Goal: Navigation & Orientation: Find specific page/section

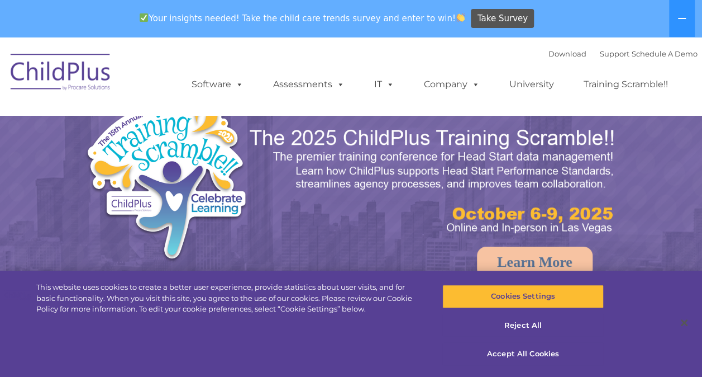
select select "MEDIUM"
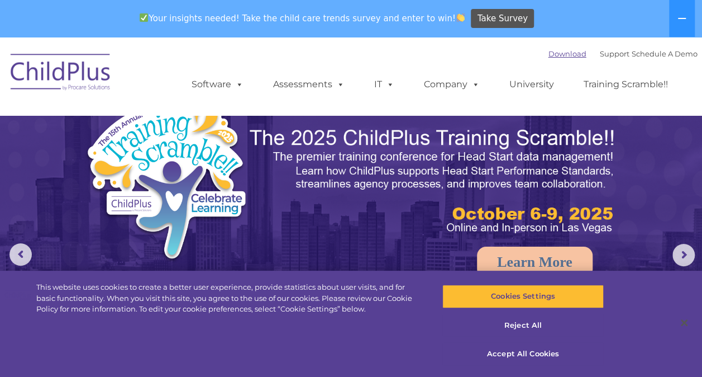
click at [560, 52] on link "Download" at bounding box center [568, 53] width 38 height 9
click at [552, 58] on link "Download" at bounding box center [568, 53] width 38 height 9
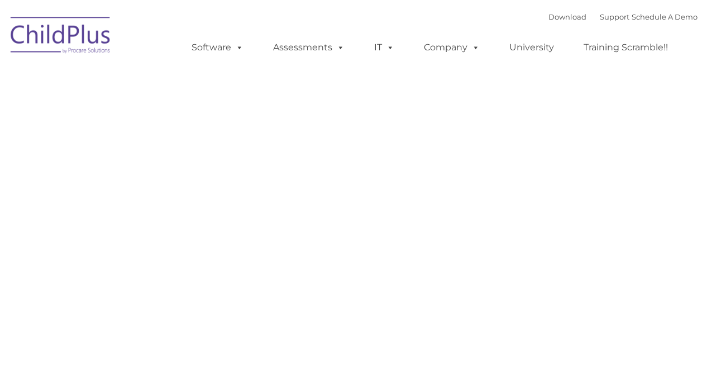
type input ""
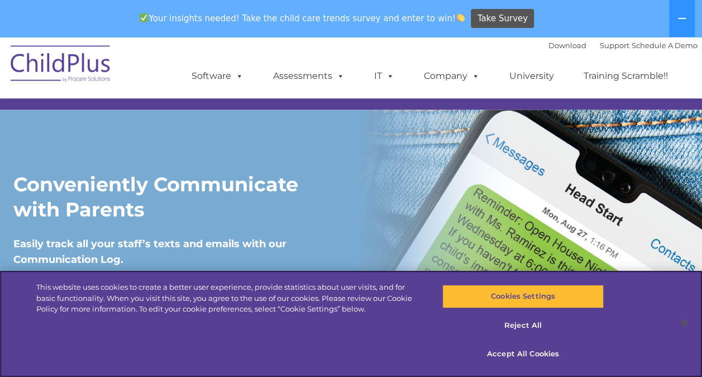
scroll to position [920, 0]
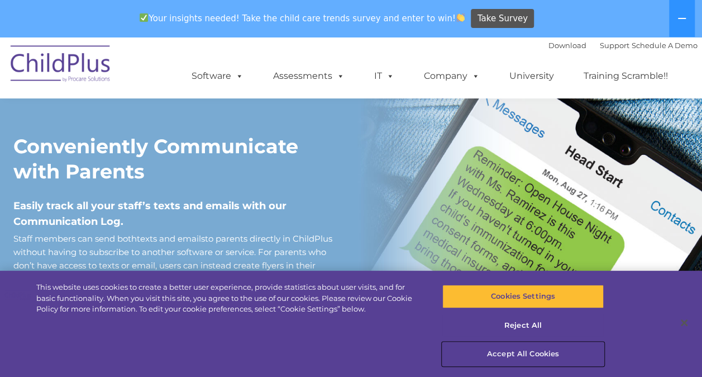
click at [512, 348] on button "Accept All Cookies" at bounding box center [523, 353] width 161 height 23
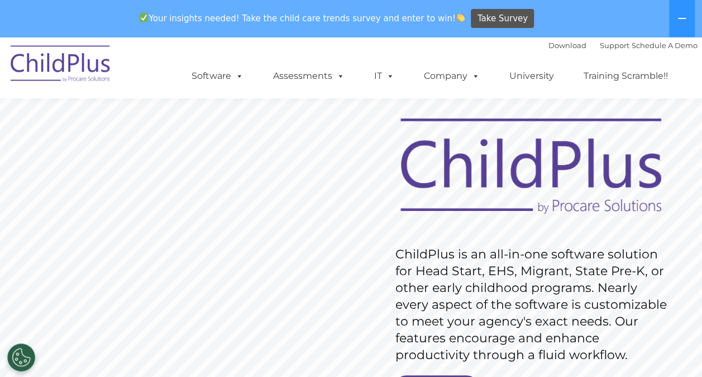
scroll to position [0, 0]
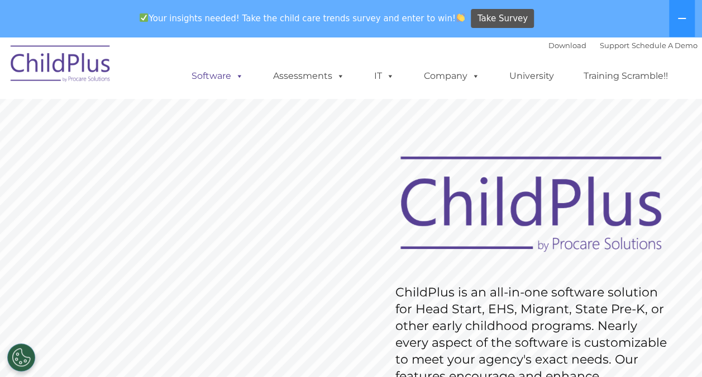
click at [222, 74] on link "Software" at bounding box center [217, 76] width 74 height 22
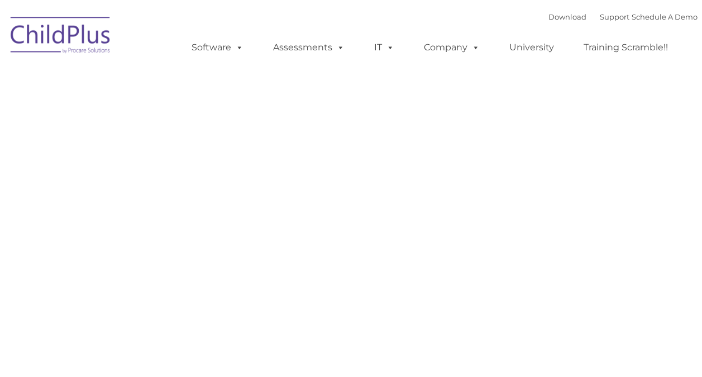
type input ""
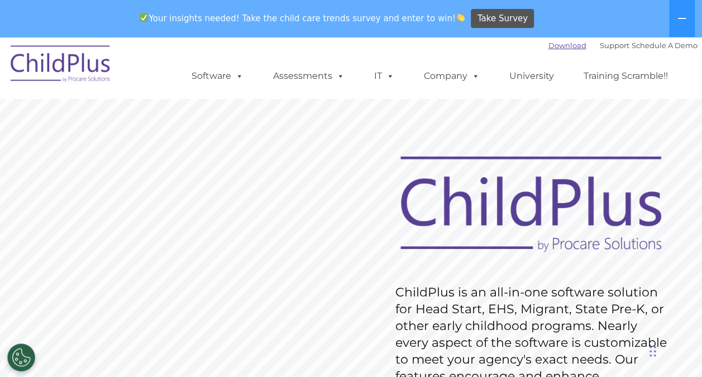
click at [553, 47] on link "Download" at bounding box center [568, 45] width 38 height 9
